Goal: Obtain resource: Download file/media

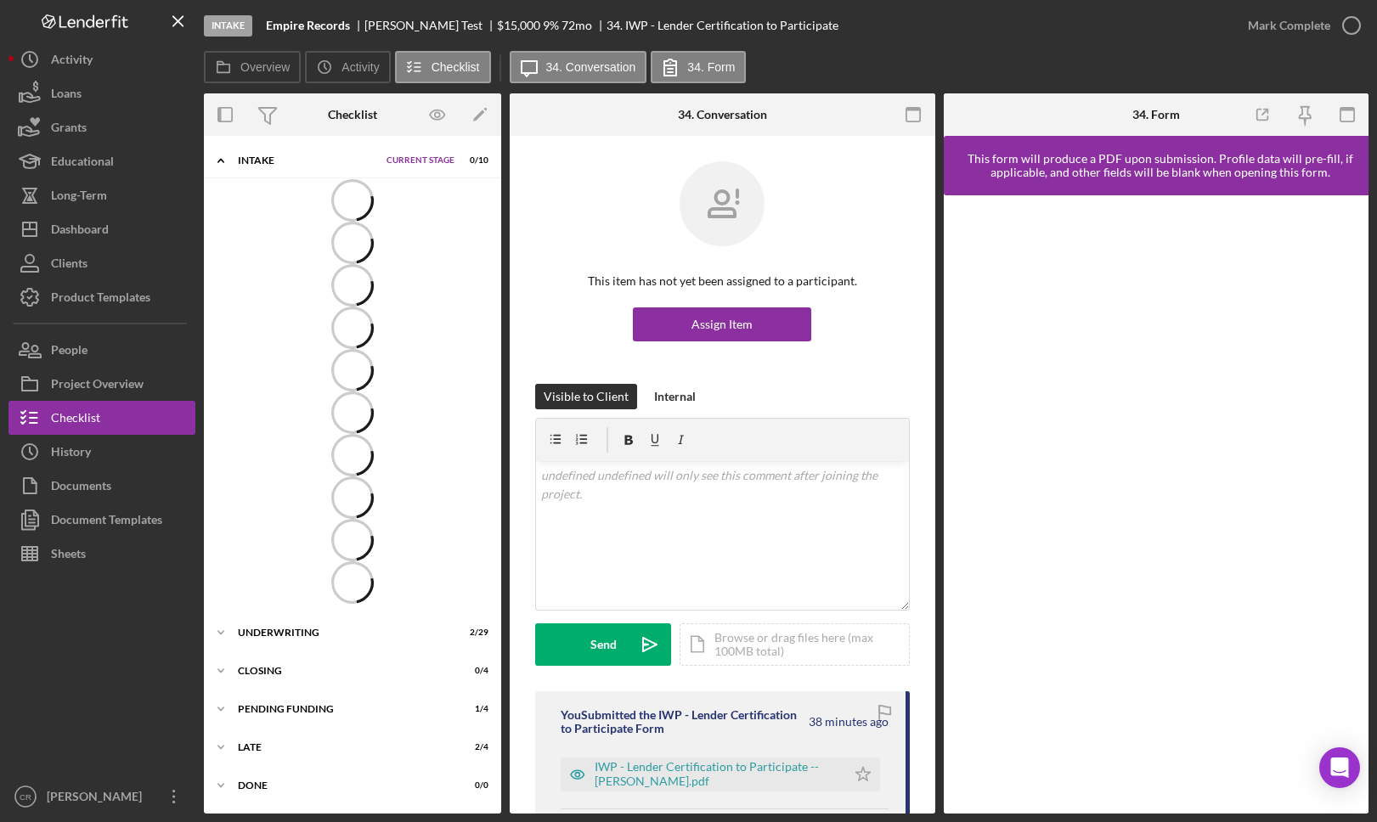
scroll to position [168, 0]
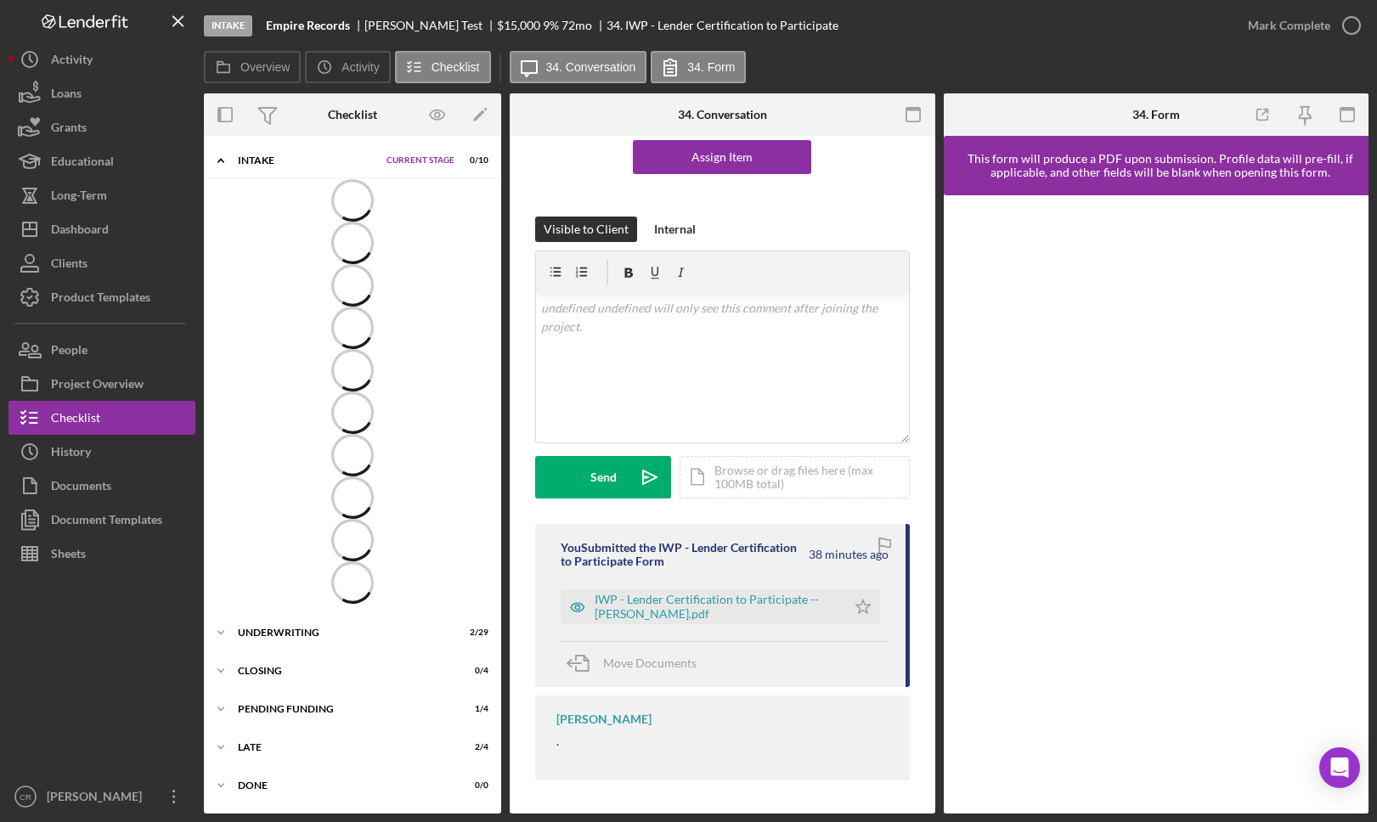
scroll to position [168, 0]
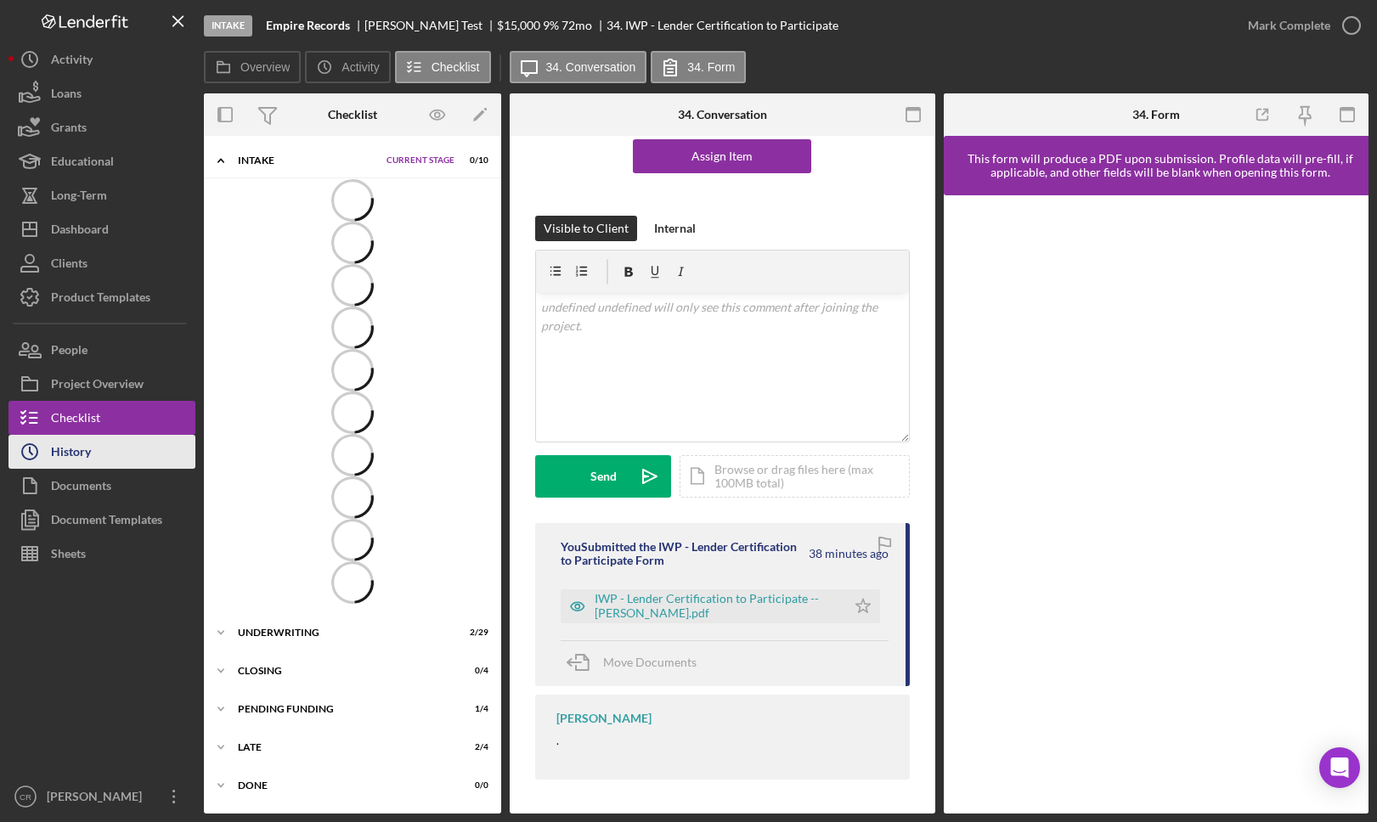
click at [71, 456] on div "History" at bounding box center [71, 454] width 40 height 38
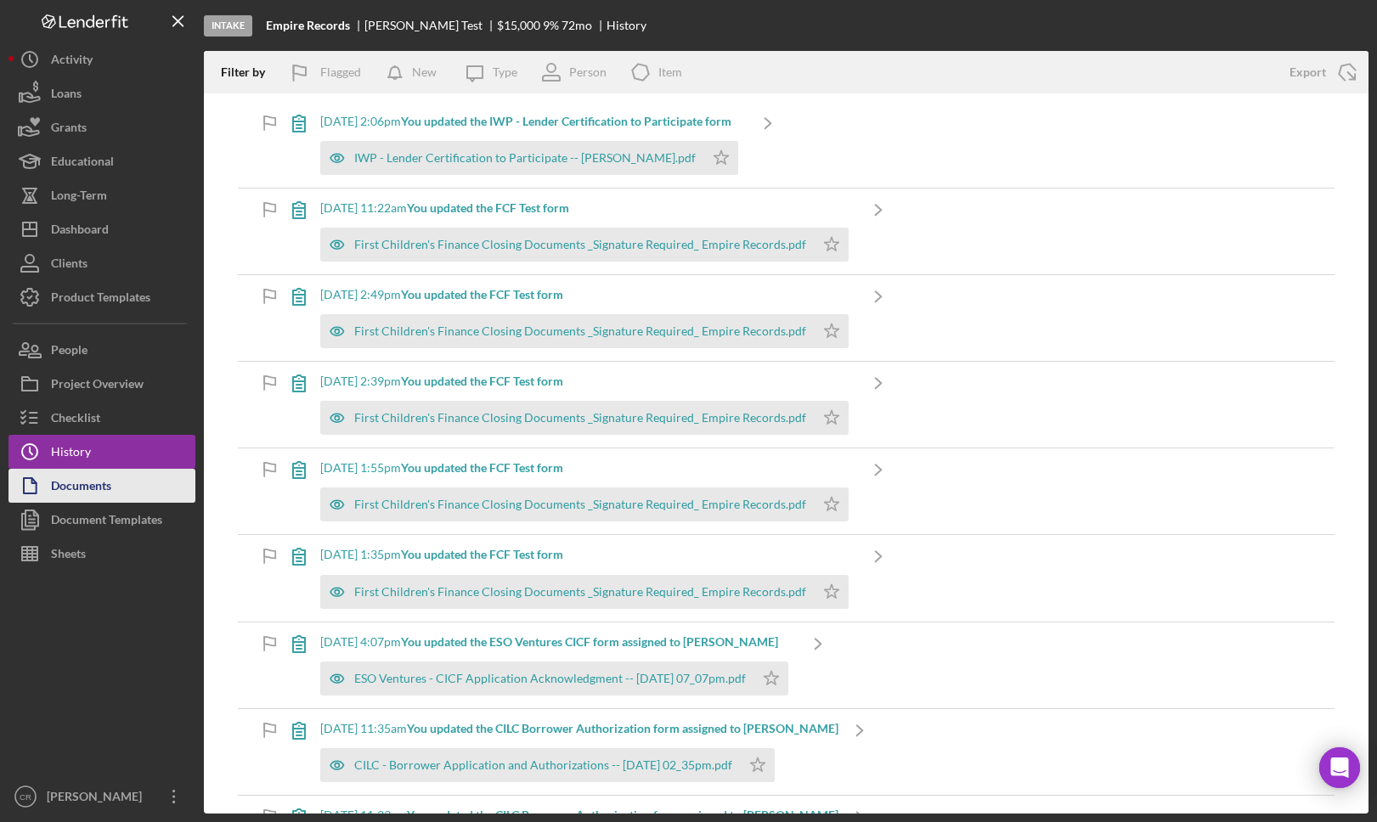
click at [112, 491] on button "Documents" at bounding box center [101, 486] width 187 height 34
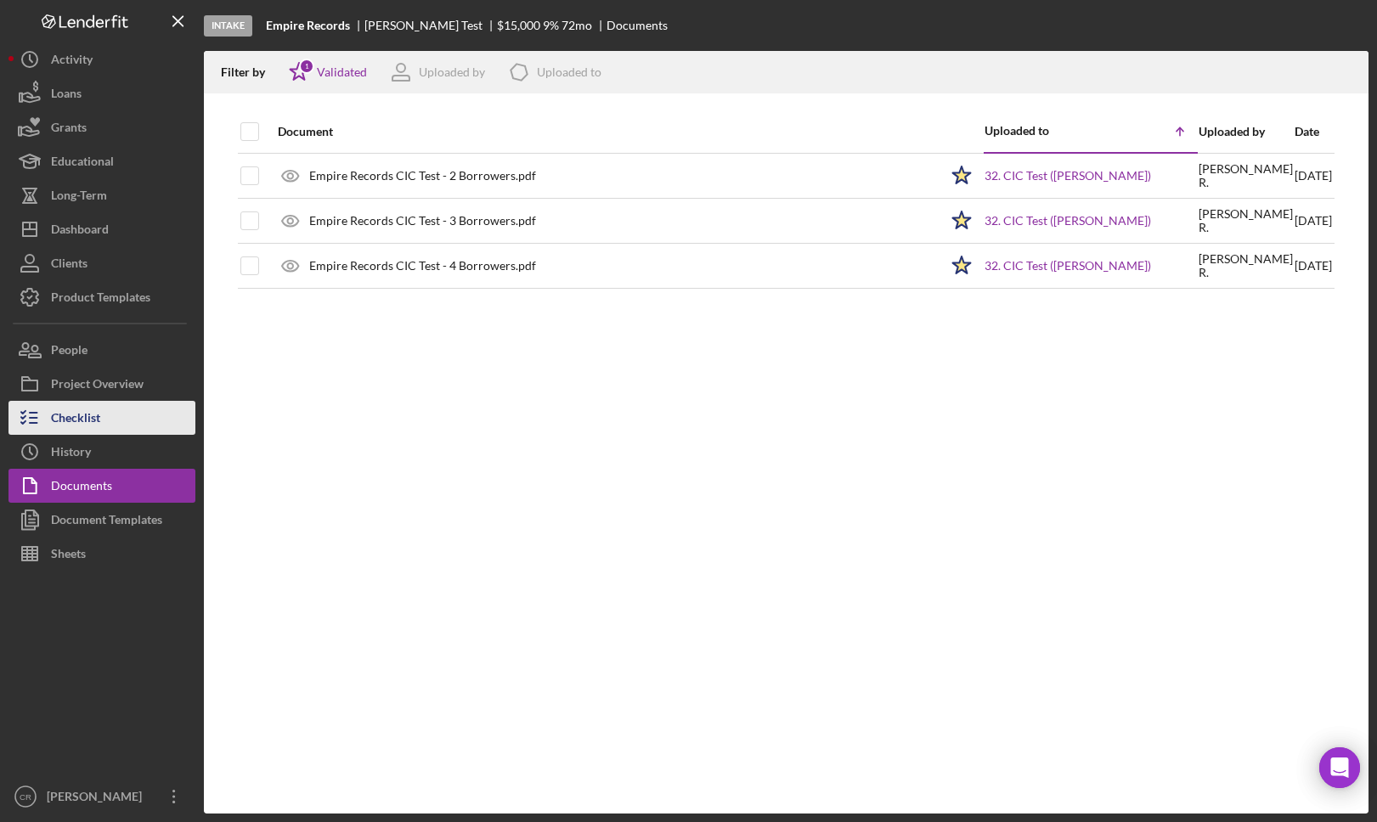
click at [113, 421] on button "Checklist" at bounding box center [101, 418] width 187 height 34
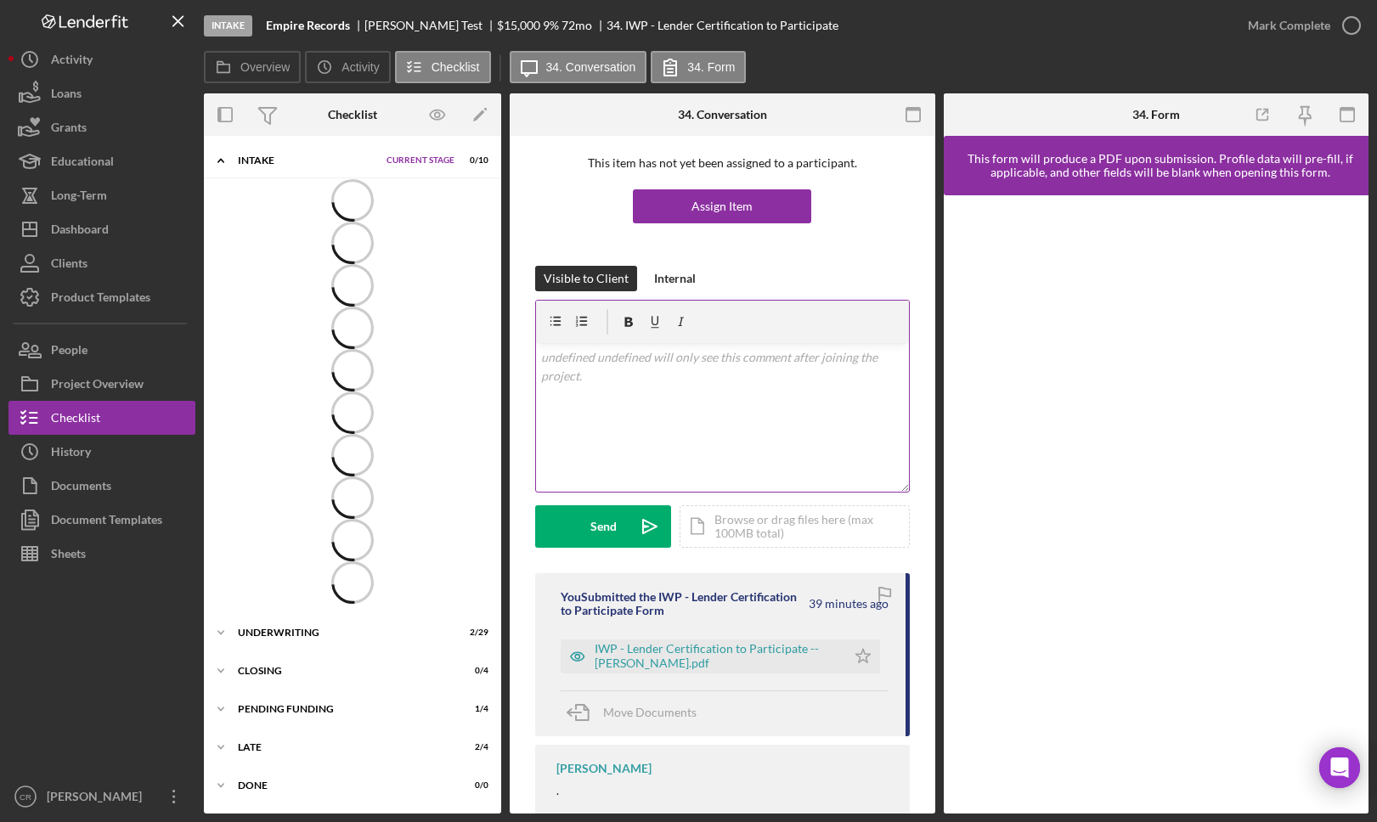
scroll to position [168, 0]
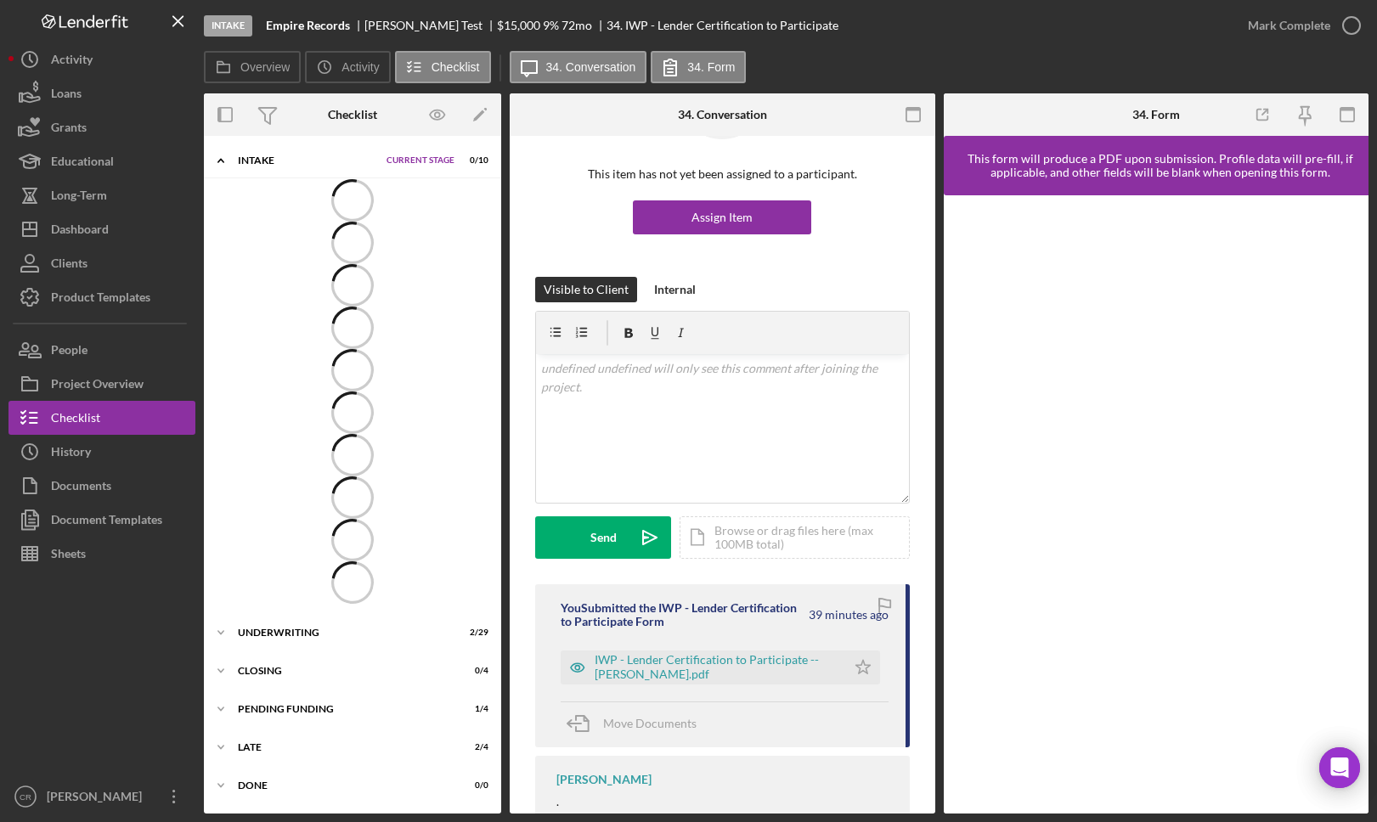
scroll to position [168, 0]
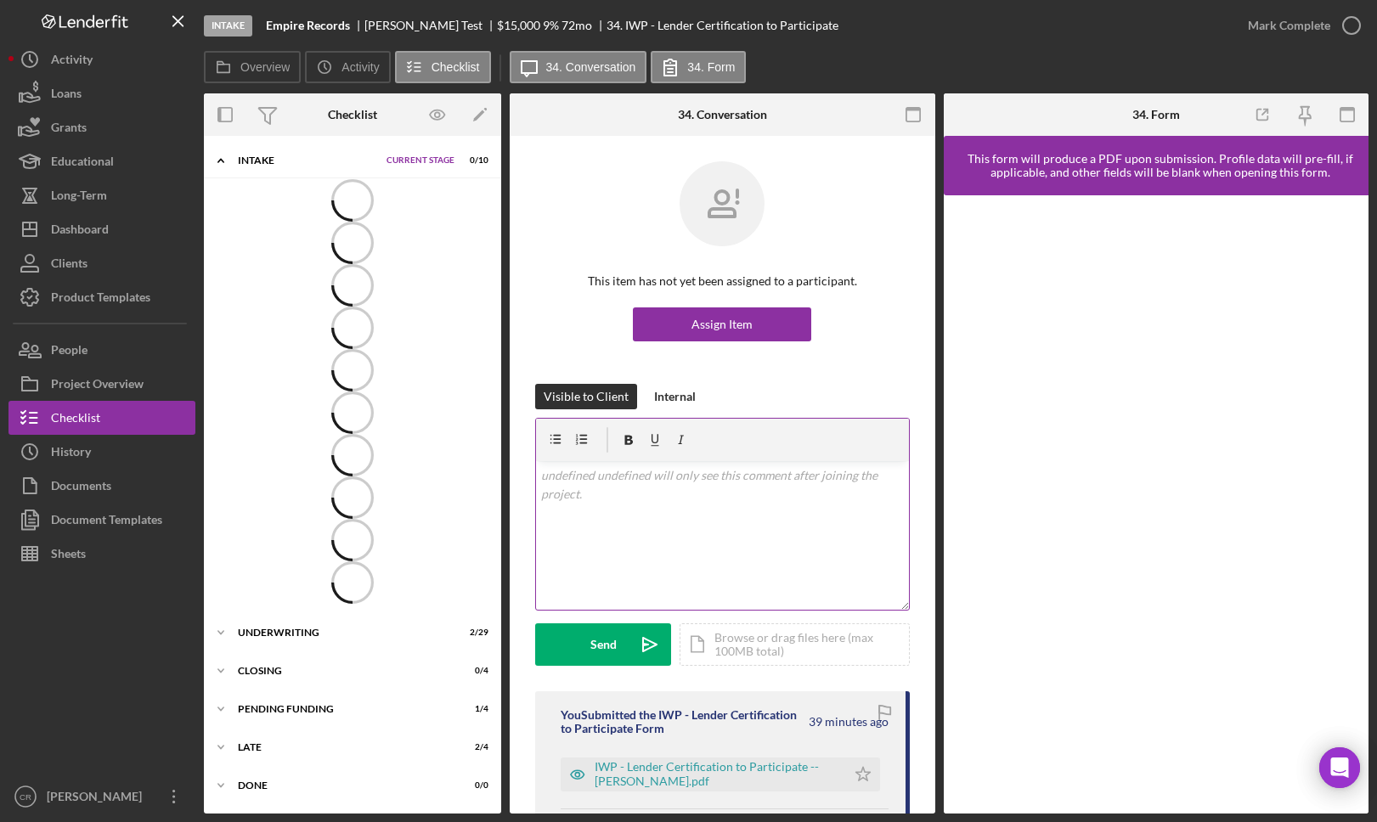
scroll to position [168, 0]
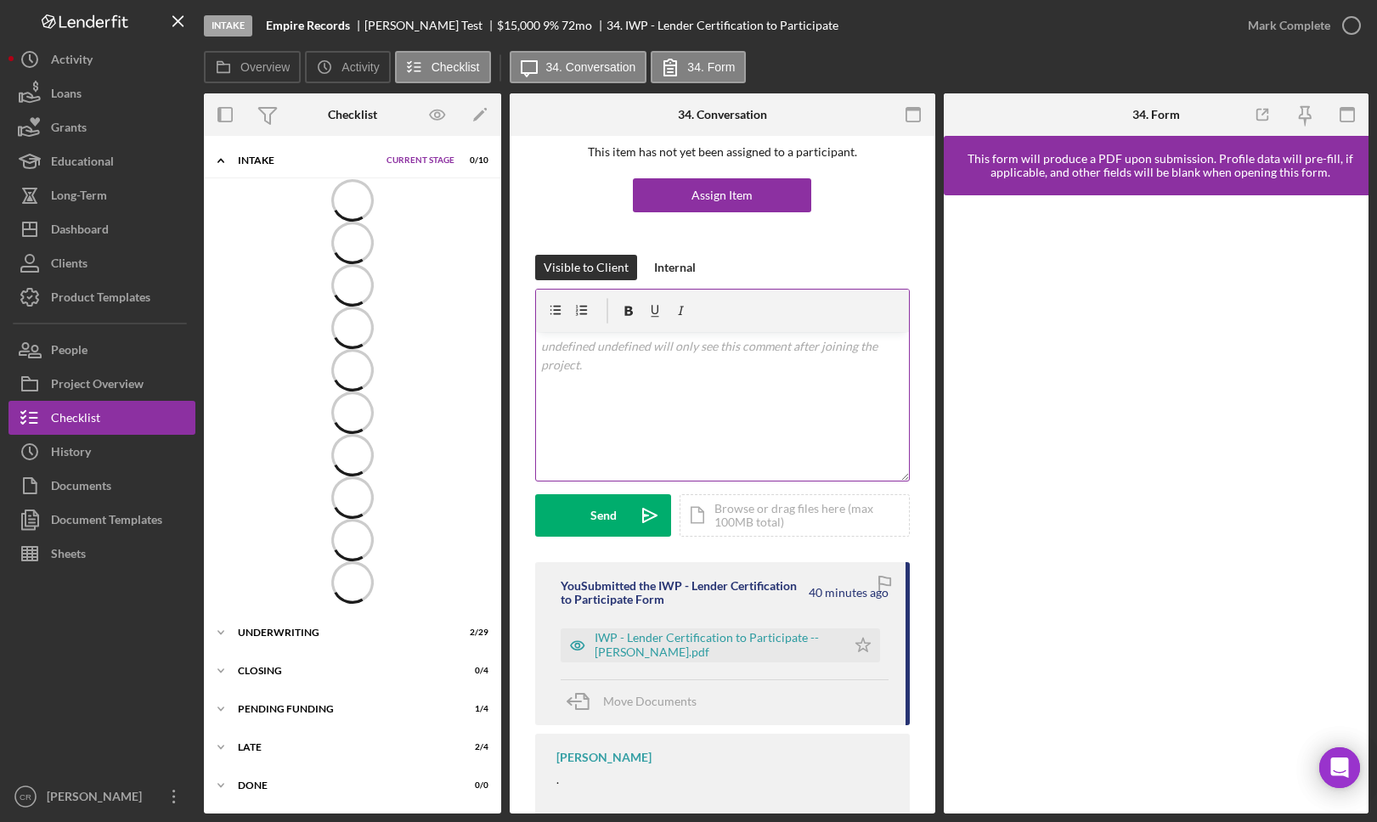
scroll to position [168, 0]
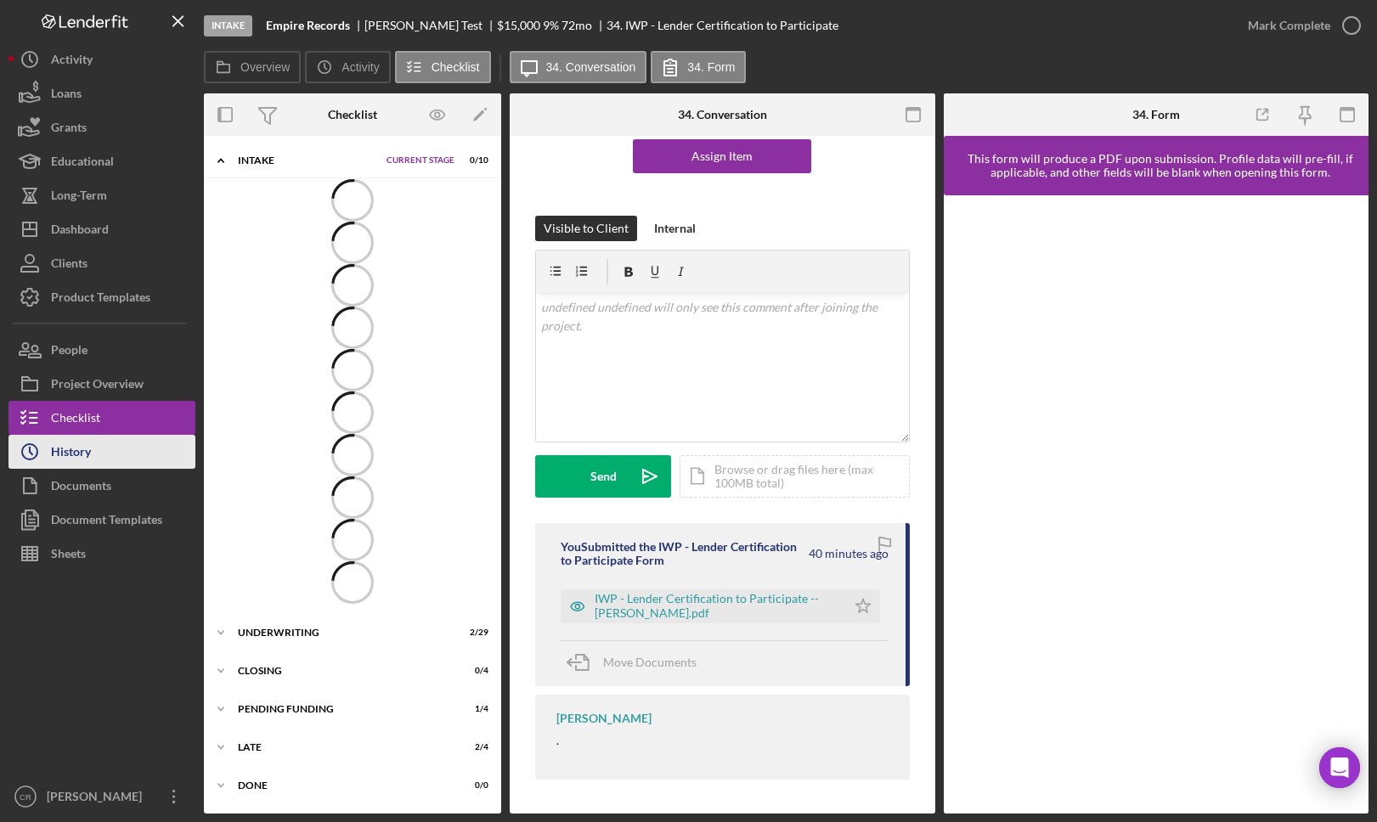
click at [89, 460] on div "History" at bounding box center [71, 454] width 40 height 38
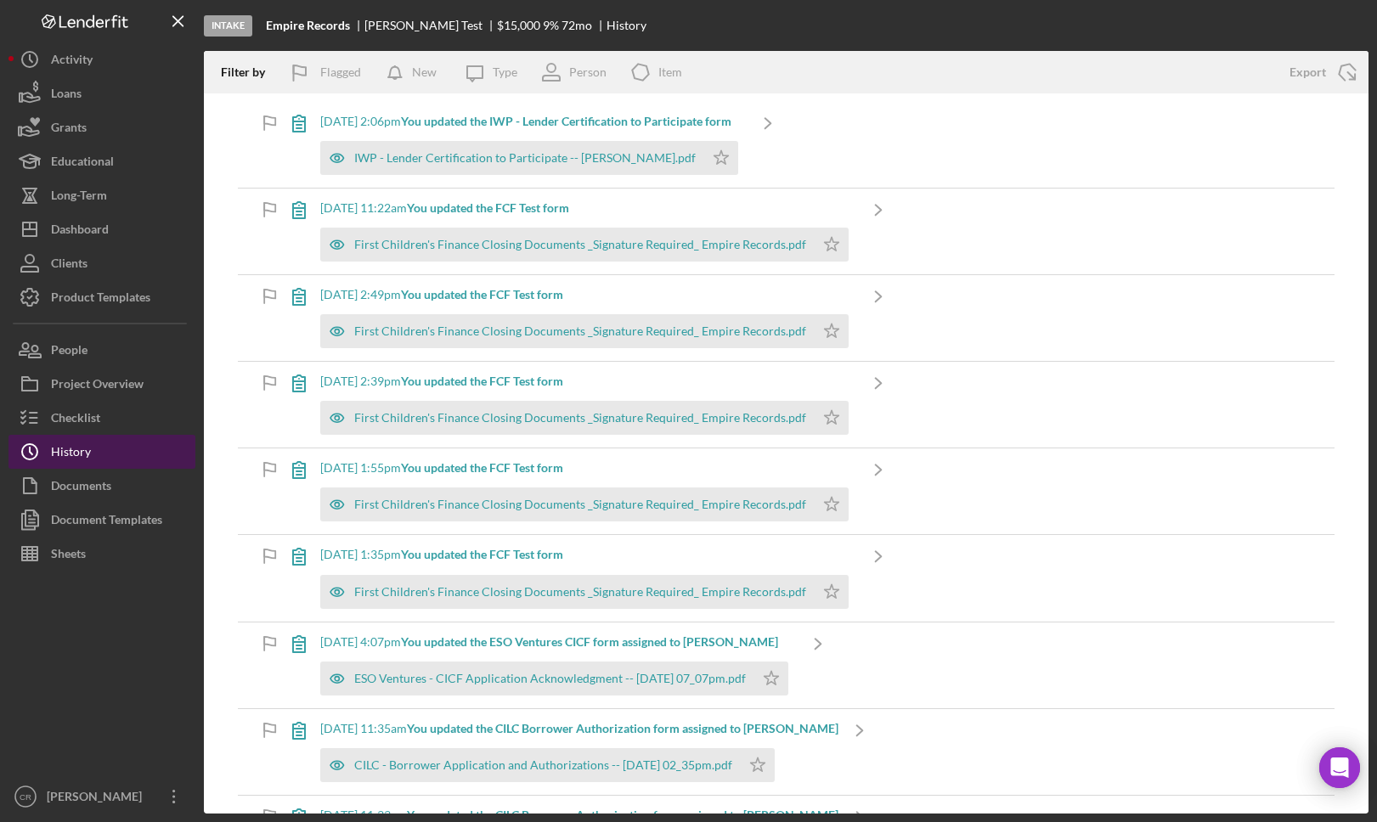
click at [89, 460] on div "History" at bounding box center [71, 454] width 40 height 38
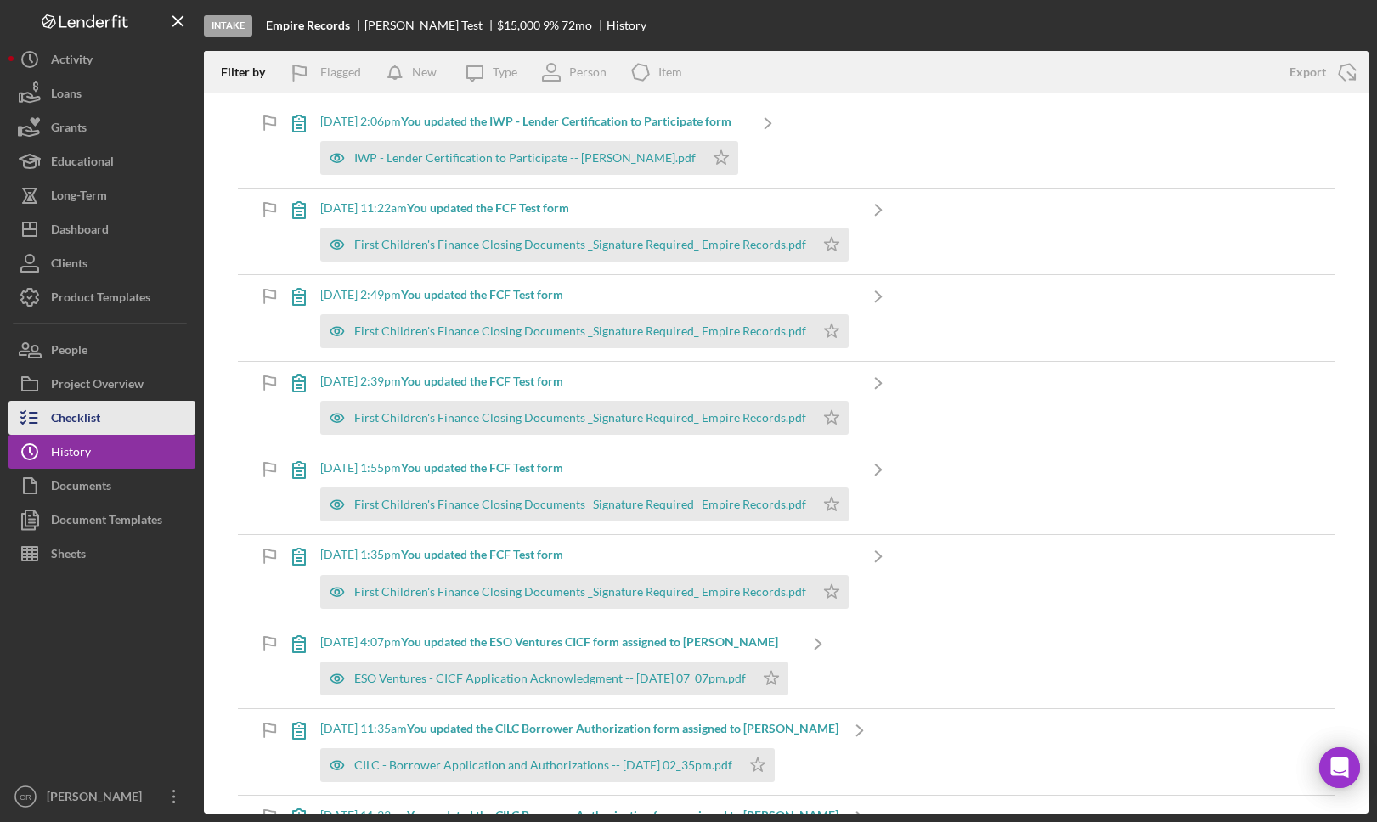
click at [91, 420] on div "Checklist" at bounding box center [75, 420] width 49 height 38
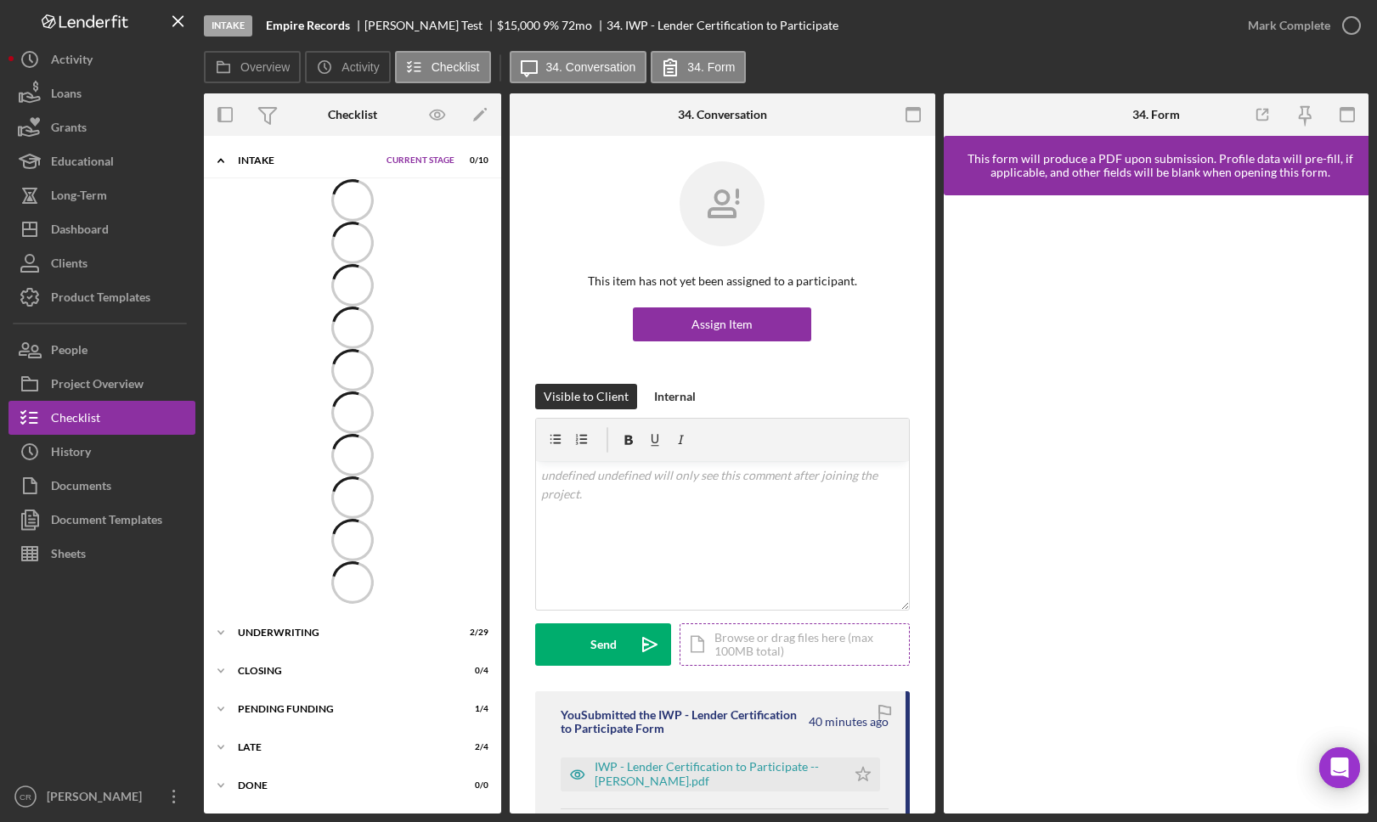
scroll to position [168, 0]
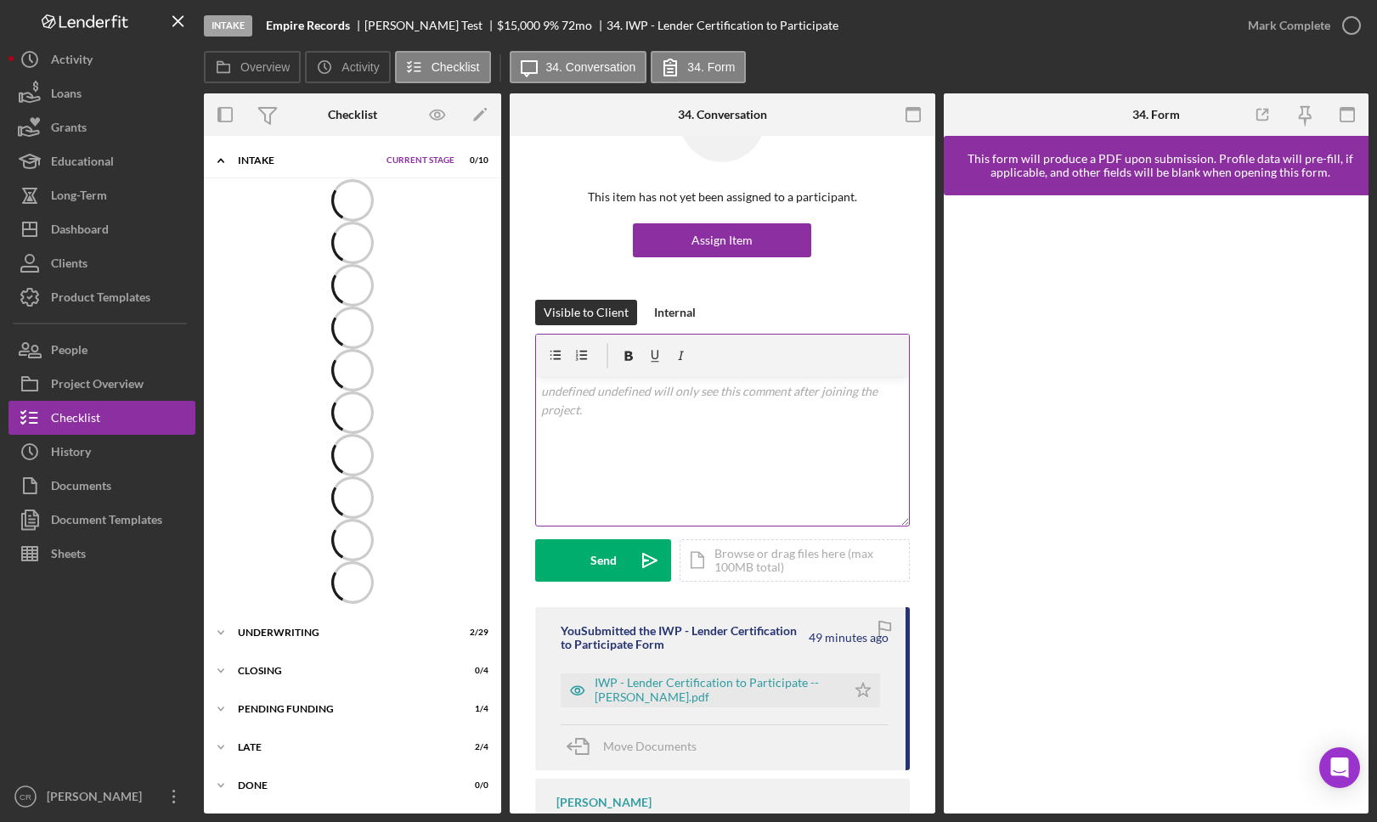
scroll to position [168, 0]
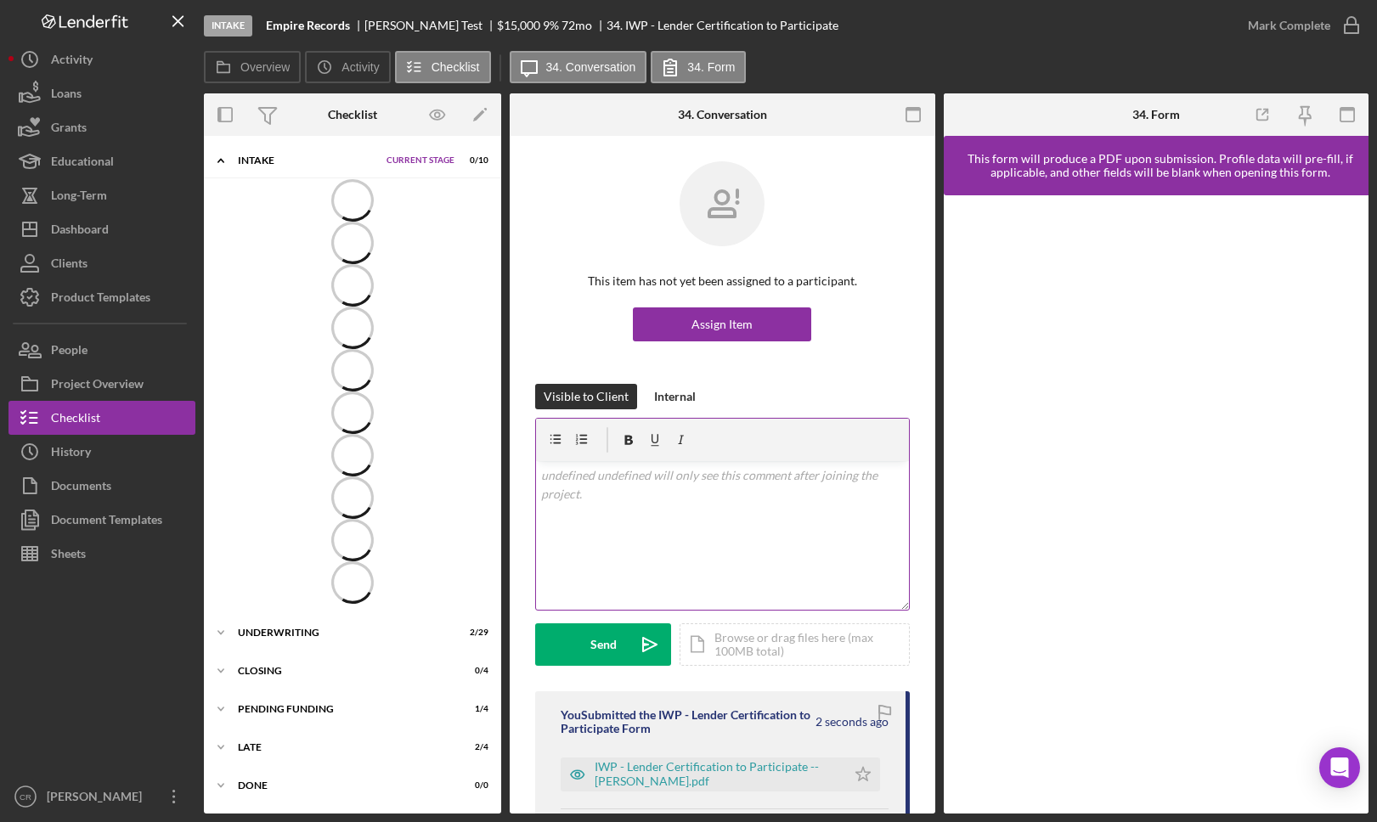
scroll to position [339, 0]
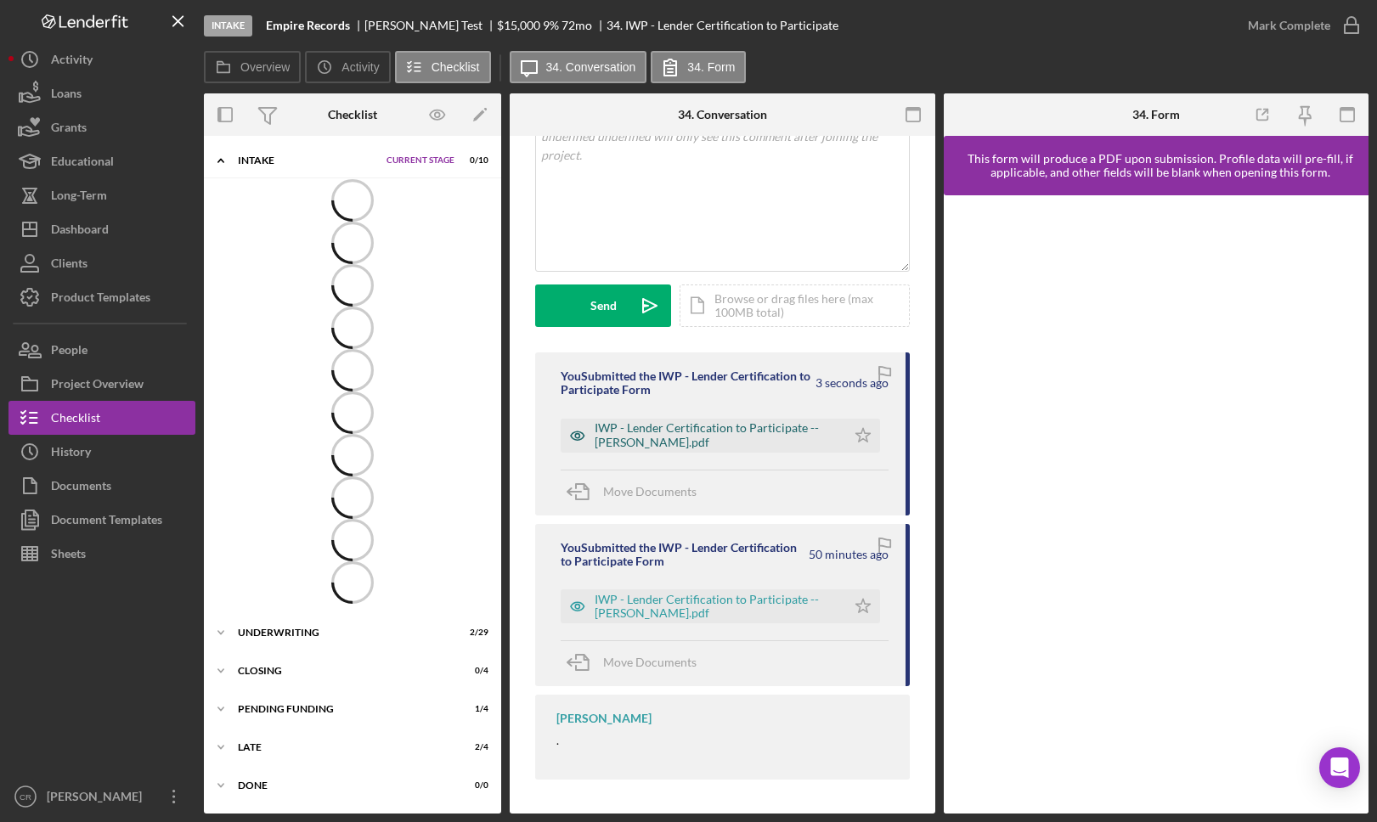
click at [634, 435] on div "IWP - Lender Certification to Participate -- [PERSON_NAME].pdf" at bounding box center [715, 434] width 243 height 27
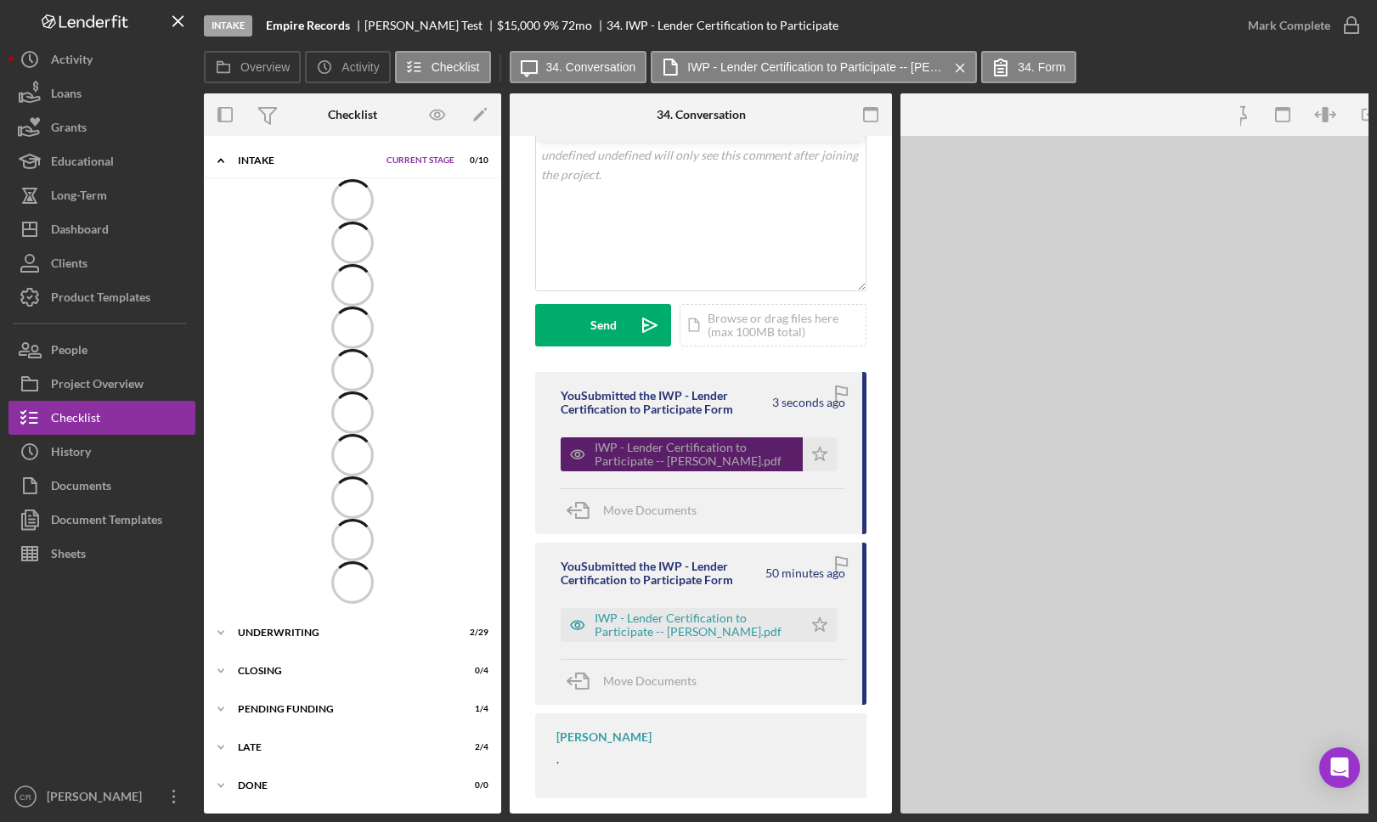
scroll to position [358, 0]
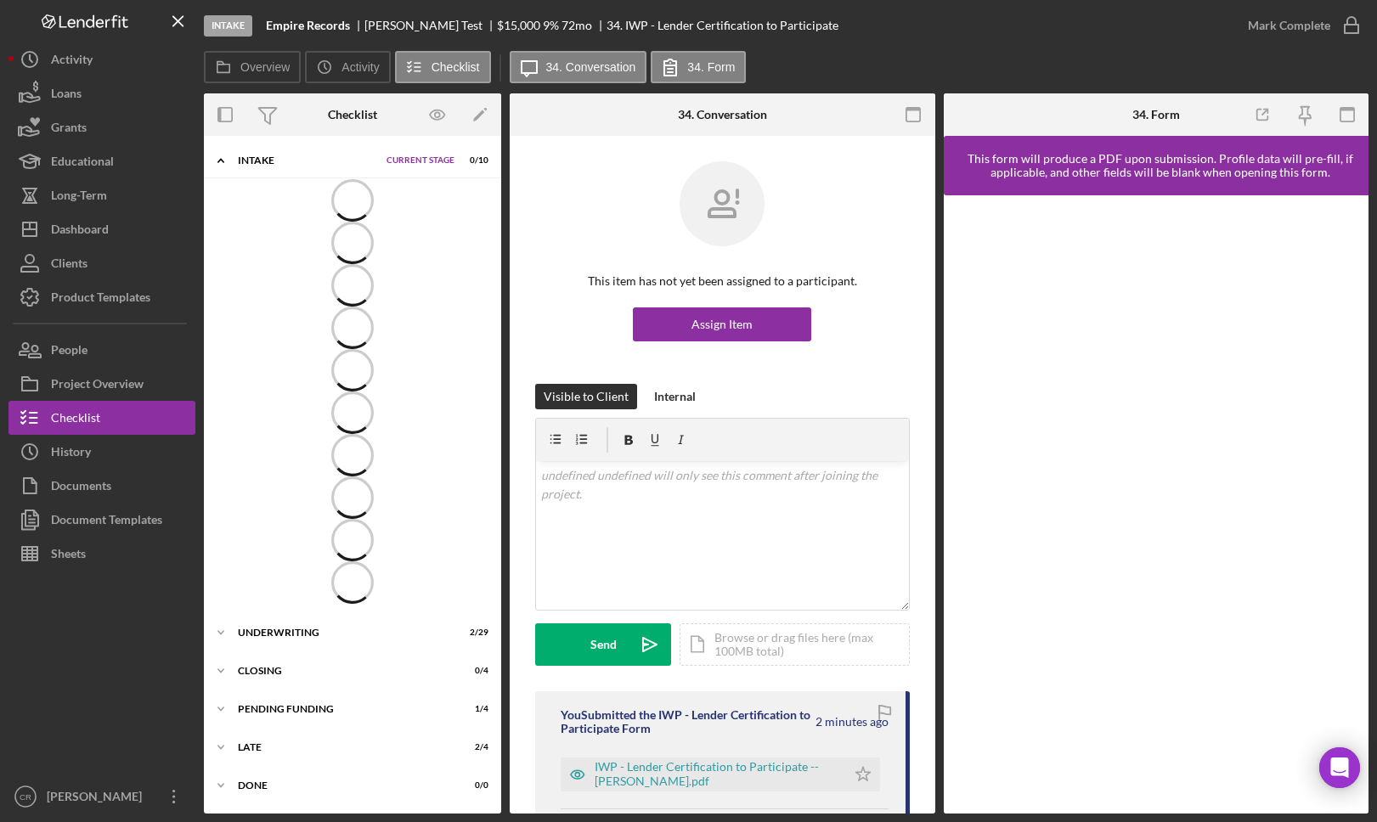
scroll to position [339, 0]
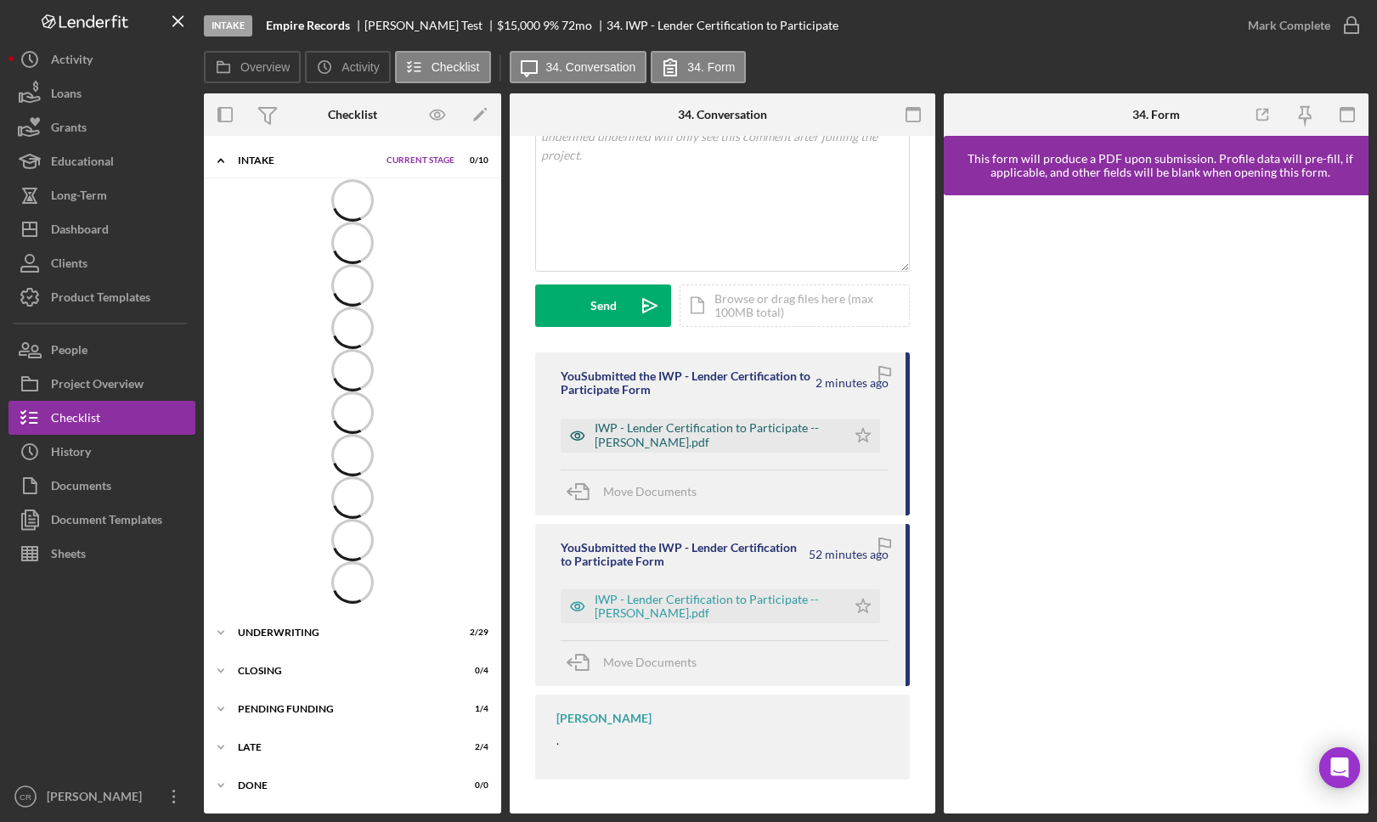
click at [662, 426] on div "IWP - Lender Certification to Participate -- [PERSON_NAME].pdf" at bounding box center [715, 434] width 243 height 27
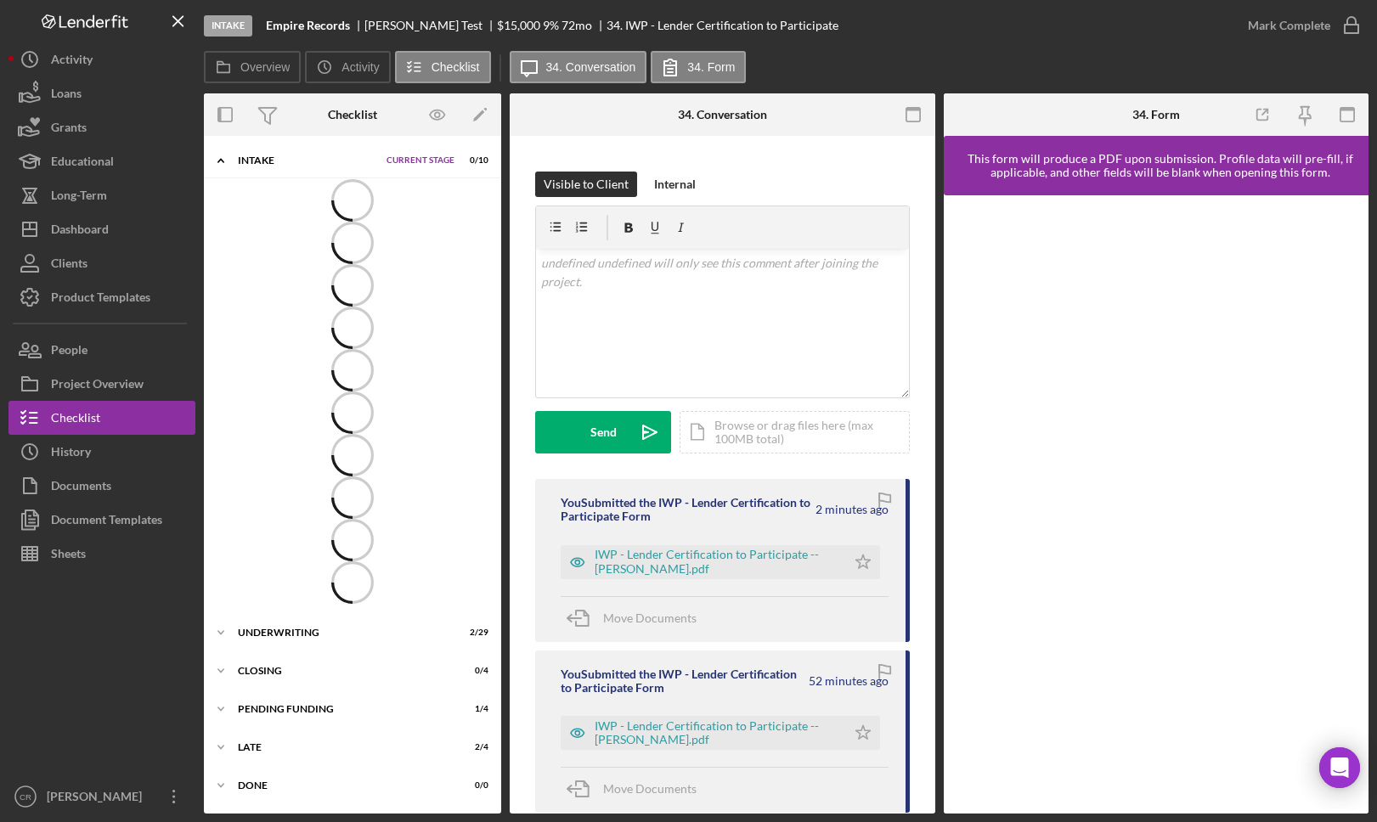
scroll to position [339, 0]
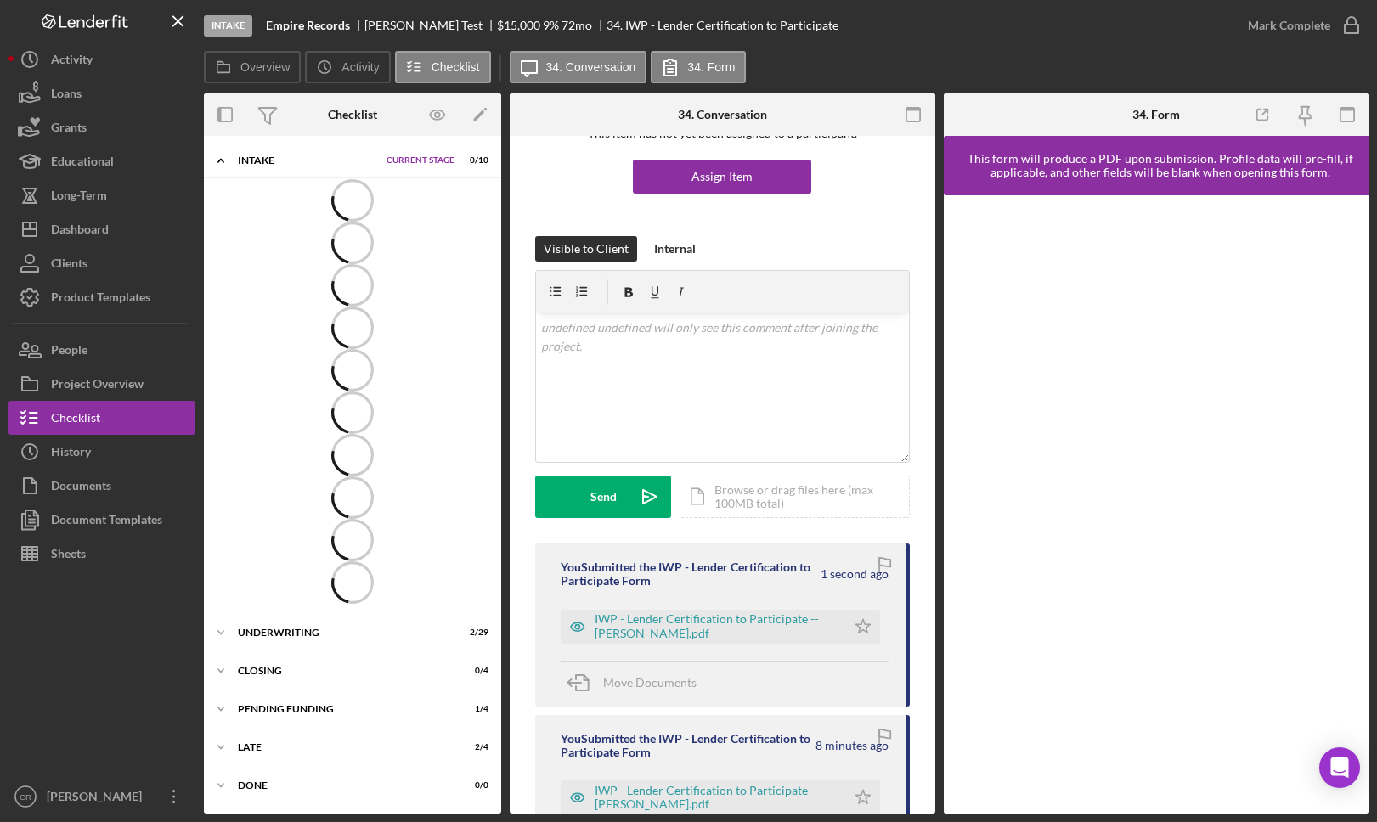
scroll to position [150, 0]
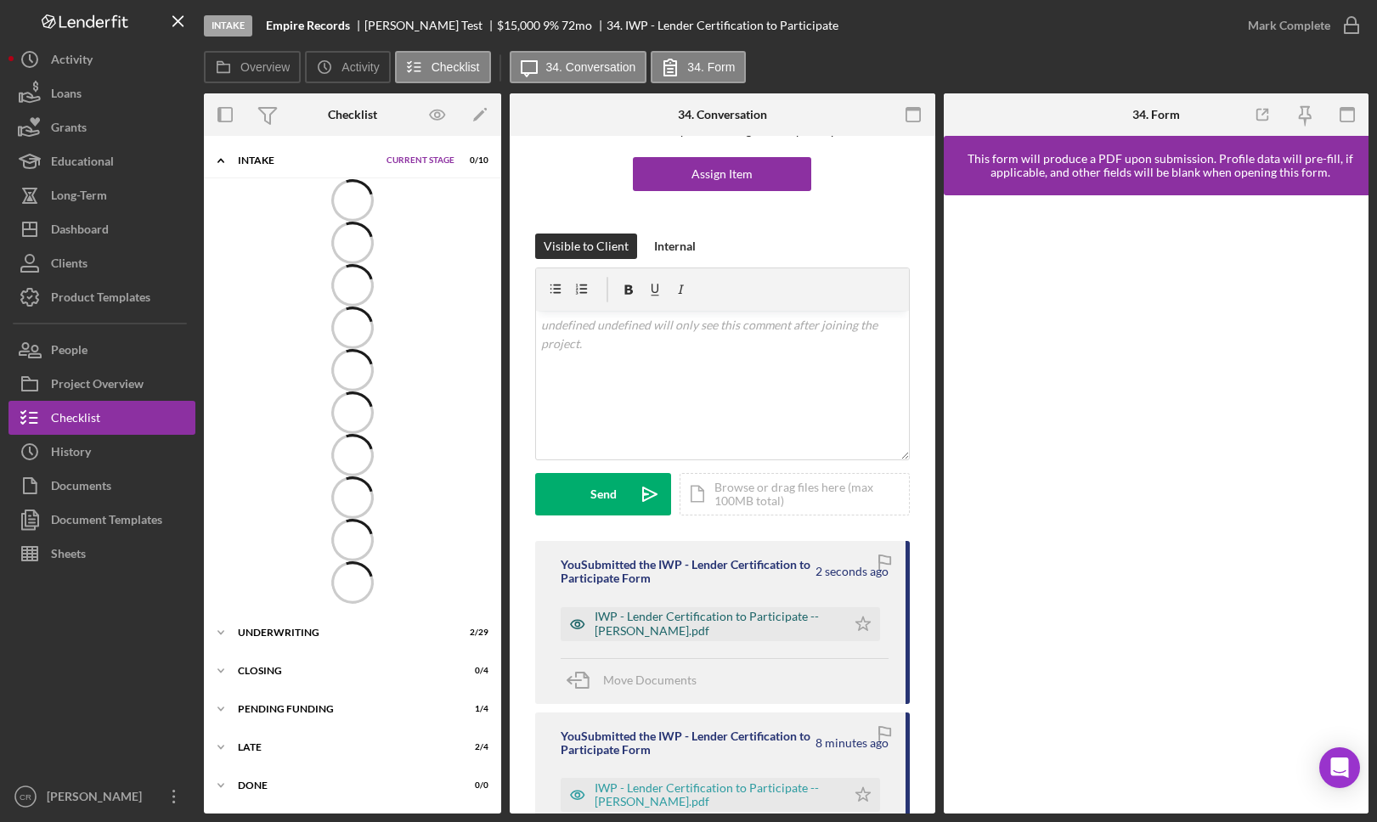
click at [645, 614] on div "IWP - Lender Certification to Participate -- [PERSON_NAME].pdf" at bounding box center [715, 623] width 243 height 27
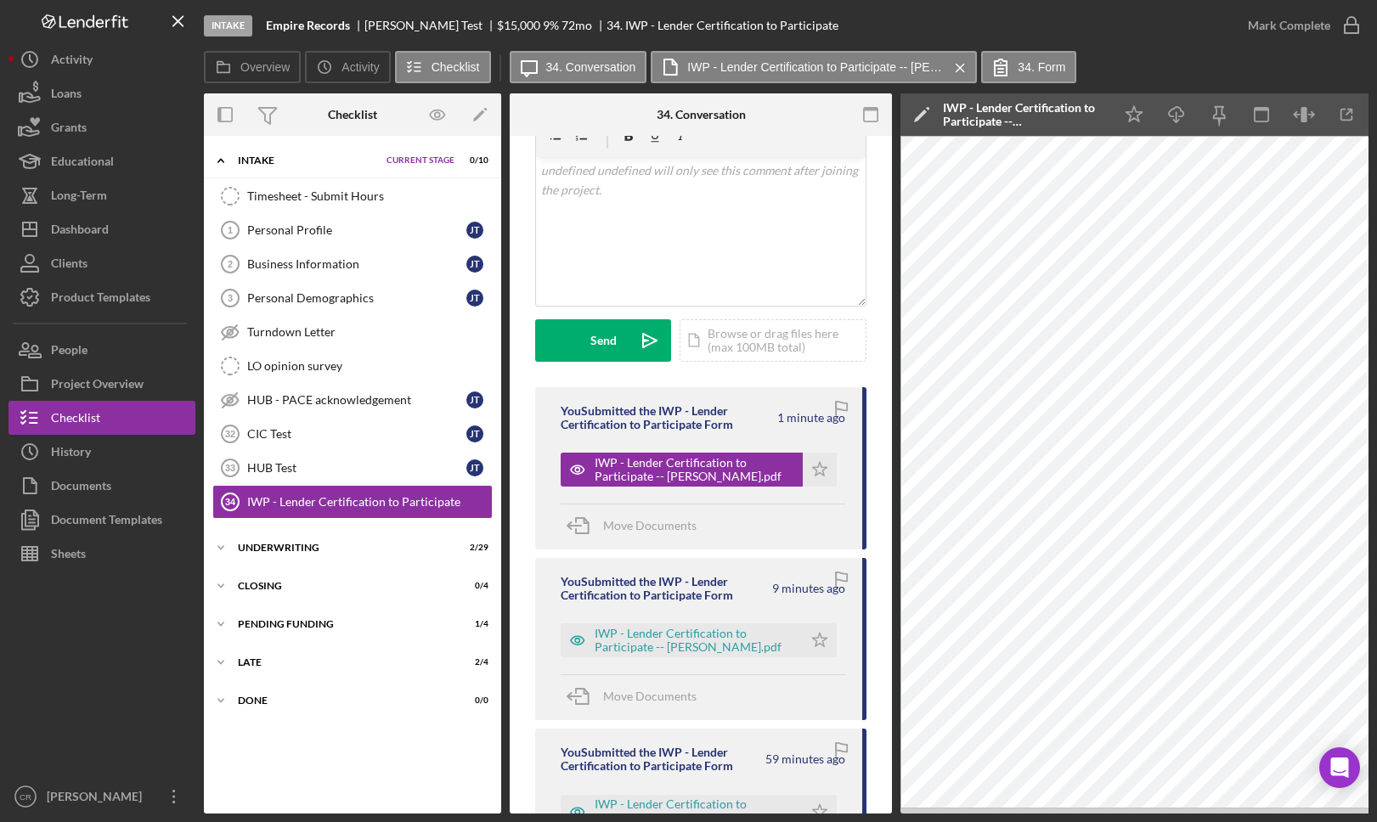
scroll to position [491, 0]
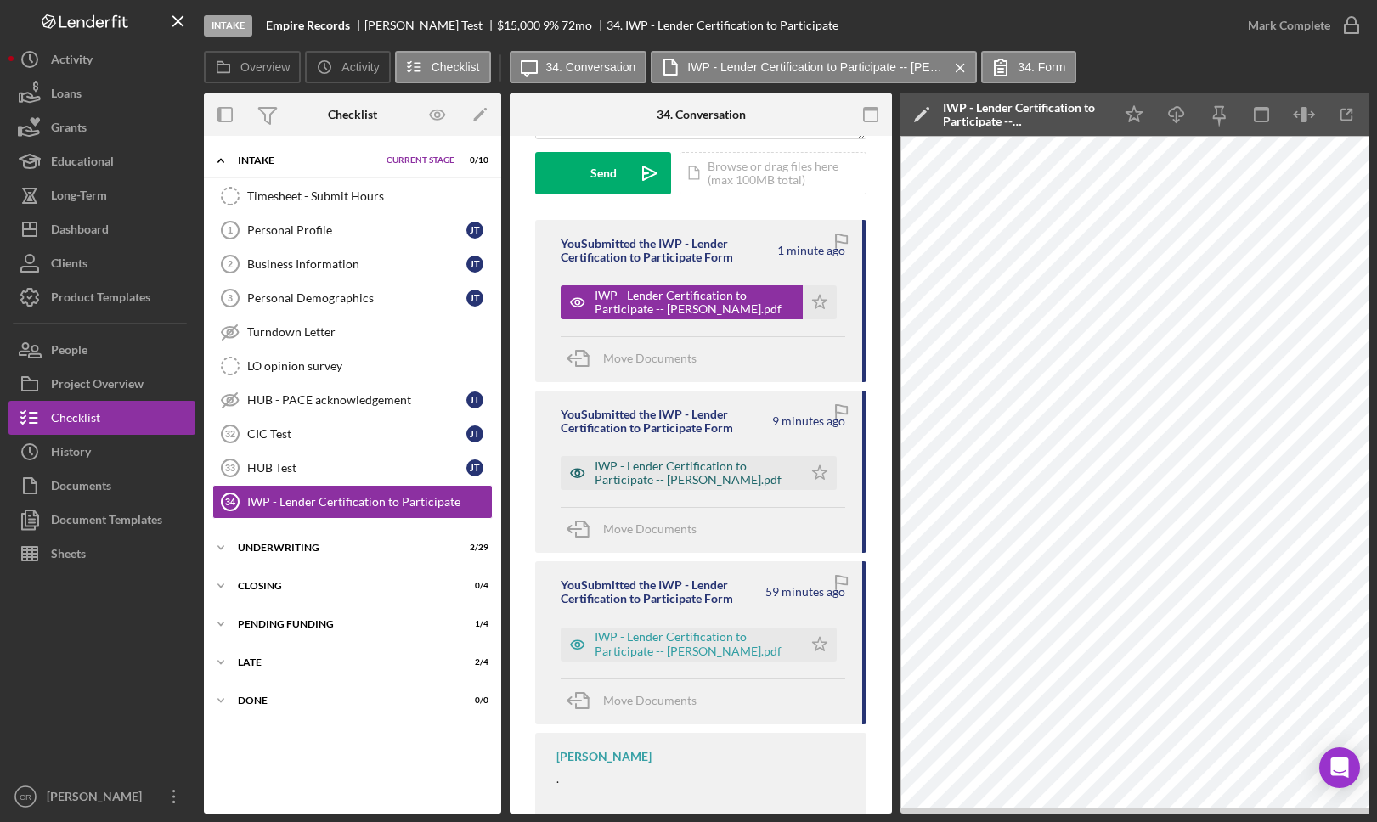
click at [679, 473] on div "IWP - Lender Certification to Participate -- [PERSON_NAME].pdf" at bounding box center [694, 472] width 200 height 27
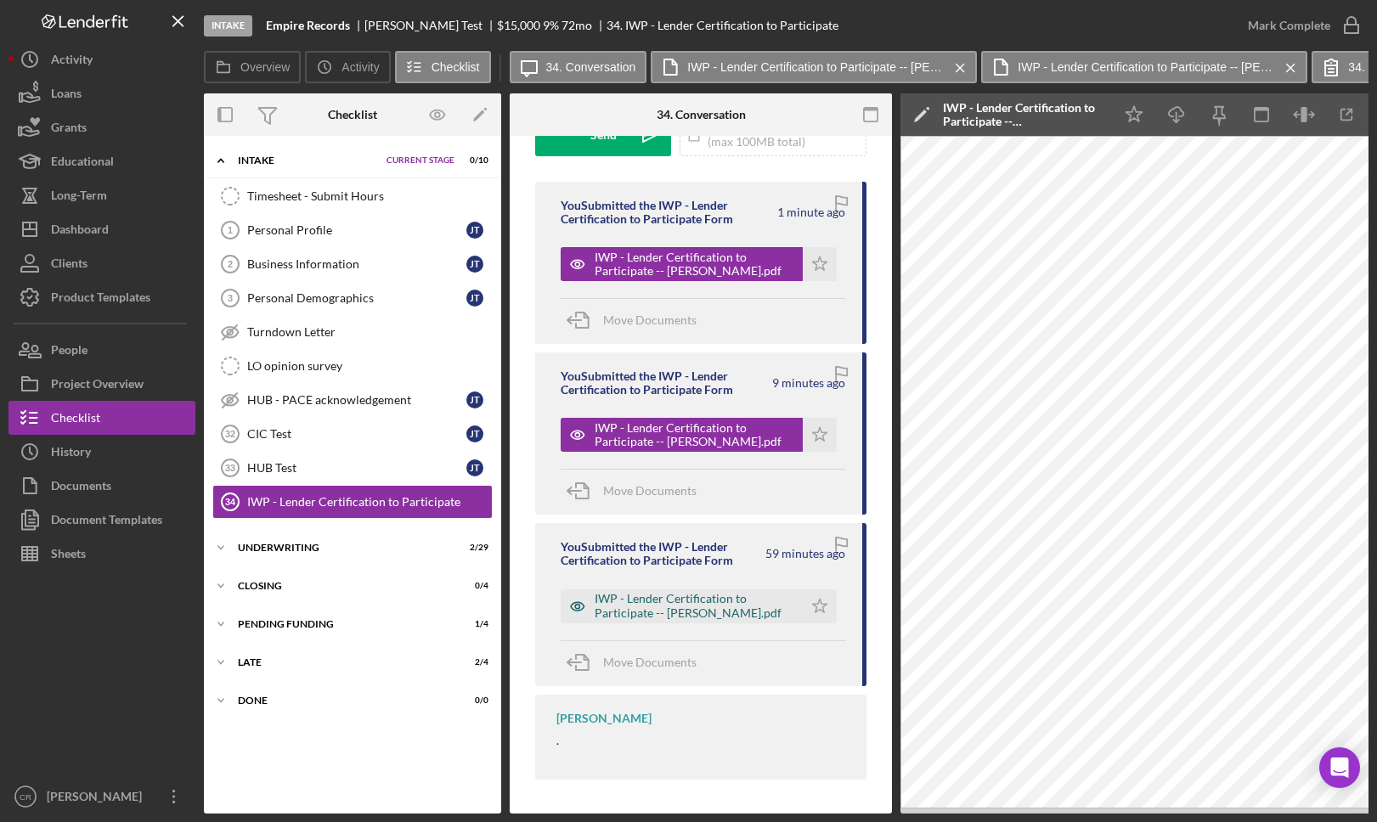
scroll to position [534, 0]
click at [700, 593] on div "IWP - Lender Certification to Participate -- [PERSON_NAME].pdf" at bounding box center [694, 605] width 200 height 27
